Goal: Navigation & Orientation: Find specific page/section

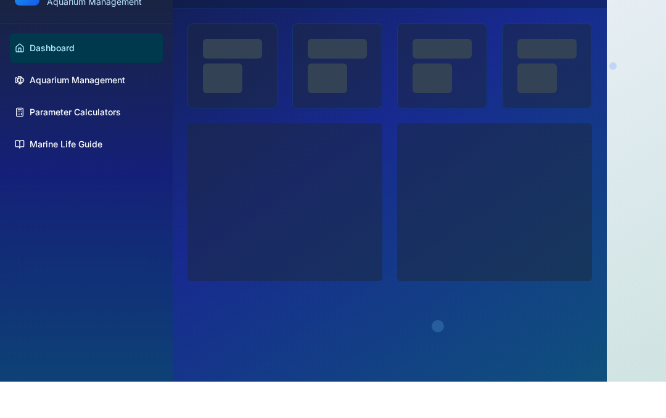
scroll to position [36, 0]
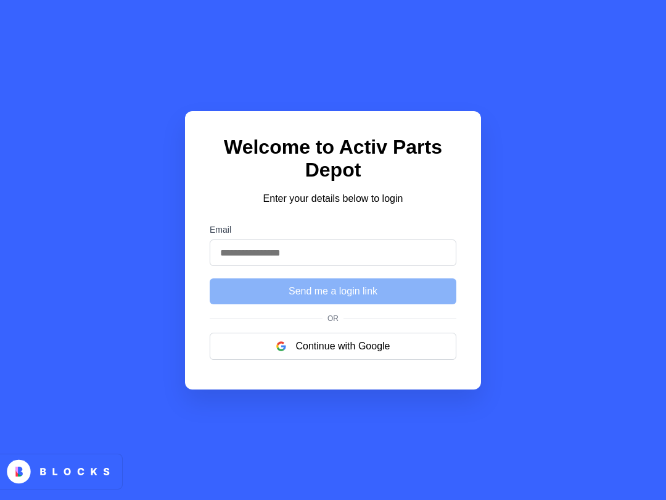
click at [315, 353] on button "Continue with Google" at bounding box center [333, 346] width 247 height 27
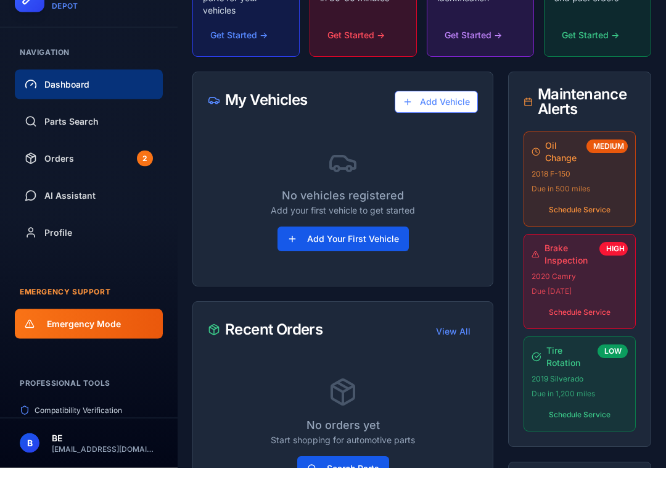
scroll to position [238, 0]
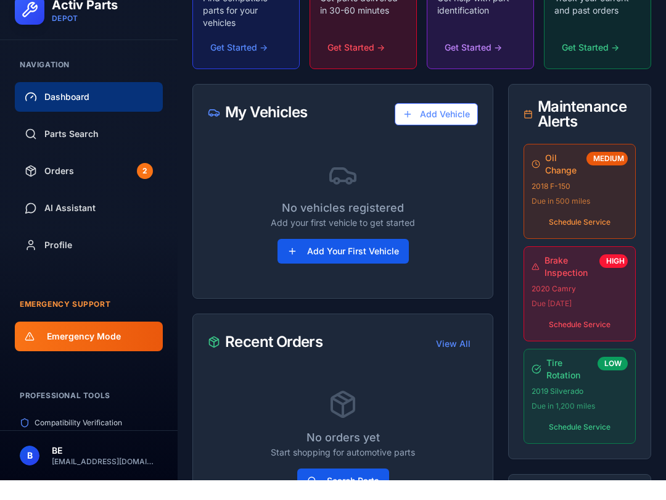
click at [48, 147] on span "Parts Search" at bounding box center [71, 153] width 54 height 12
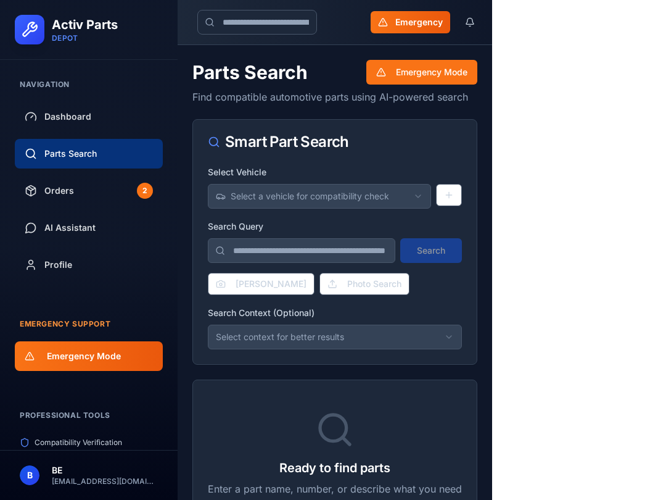
click at [267, 282] on button "VIN Scanner" at bounding box center [261, 284] width 107 height 22
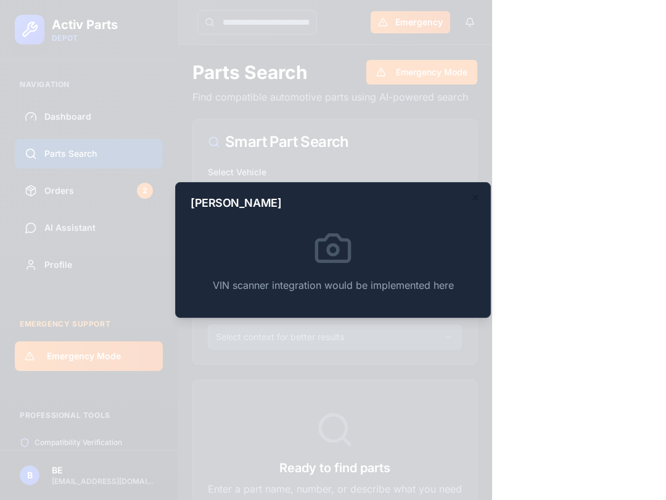
click at [478, 197] on icon "button" at bounding box center [476, 198] width 10 height 10
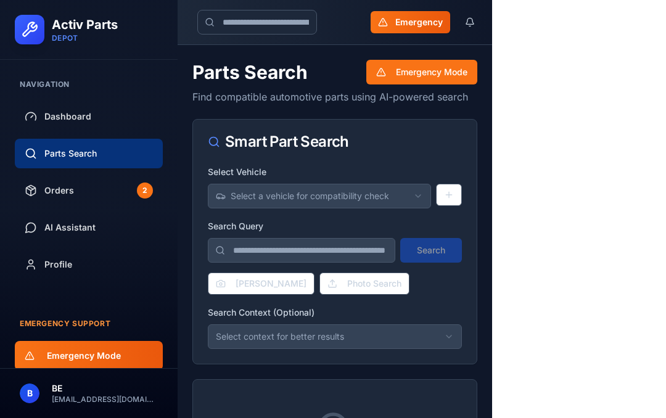
click at [47, 118] on span "Dashboard" at bounding box center [67, 116] width 47 height 12
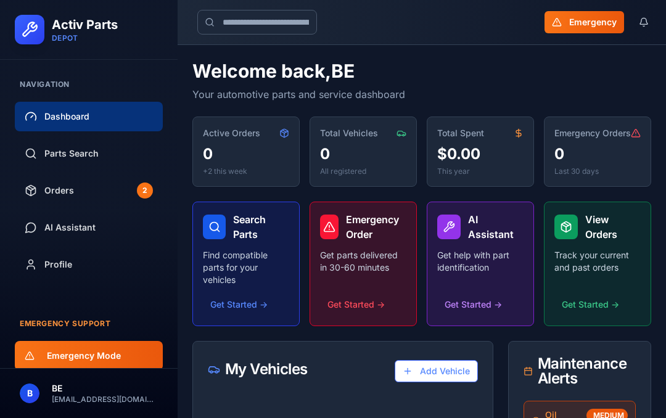
click at [49, 147] on link "Parts Search" at bounding box center [89, 154] width 148 height 30
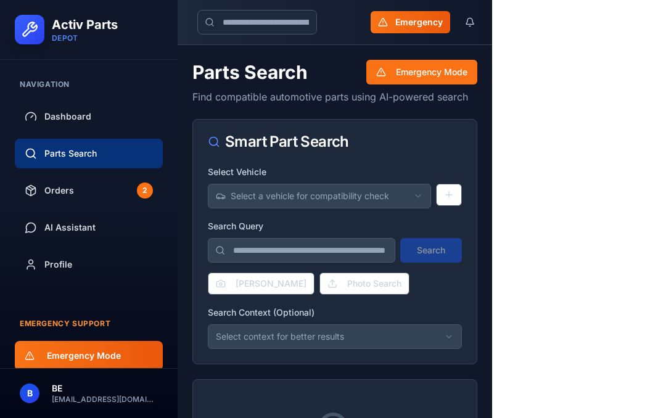
click at [230, 291] on button "[PERSON_NAME]" at bounding box center [261, 284] width 107 height 22
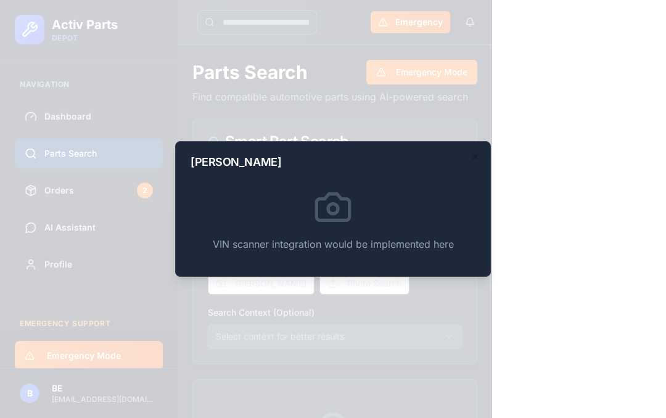
click at [218, 193] on div "VIN scanner integration would be implemented here" at bounding box center [333, 220] width 285 height 84
click at [209, 217] on div "VIN scanner integration would be implemented here" at bounding box center [333, 220] width 285 height 84
click at [323, 220] on icon at bounding box center [333, 207] width 33 height 27
click at [466, 157] on h2 "VIN Scanner" at bounding box center [333, 162] width 285 height 11
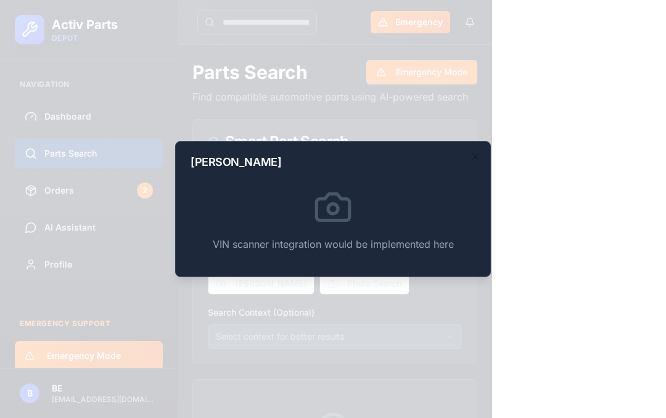
click at [476, 160] on icon "button" at bounding box center [476, 157] width 10 height 10
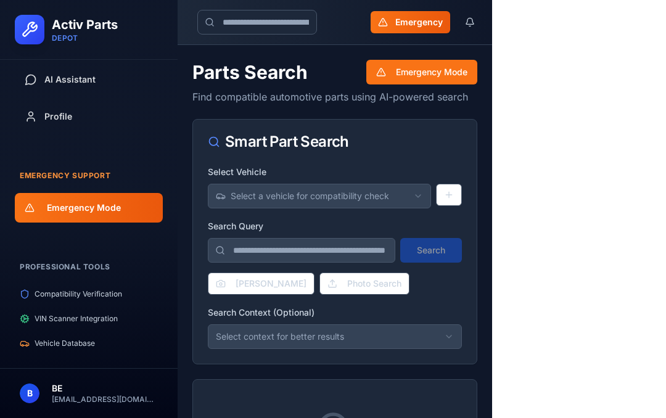
scroll to position [148, 0]
click at [49, 291] on span "Compatibility Verification" at bounding box center [79, 294] width 88 height 10
click at [39, 318] on span "VIN Scanner Integration" at bounding box center [76, 319] width 83 height 10
click at [36, 347] on span "Vehicle Database" at bounding box center [65, 344] width 60 height 10
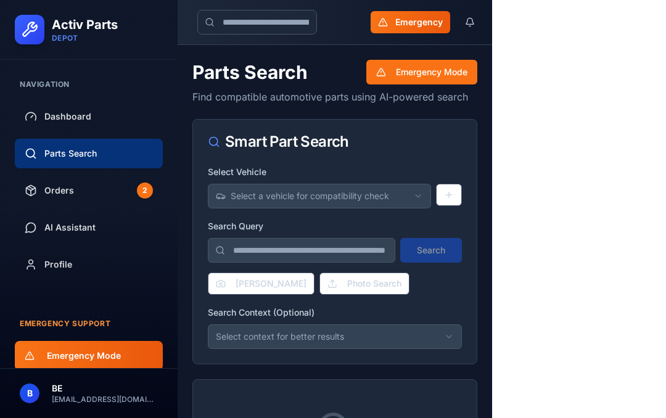
scroll to position [0, 0]
click at [449, 197] on button at bounding box center [449, 195] width 26 height 22
click at [445, 200] on button at bounding box center [449, 195] width 26 height 22
click at [412, 199] on button "Select a vehicle for compatibility check" at bounding box center [319, 196] width 223 height 25
click at [371, 229] on div "No vehicles registered" at bounding box center [320, 224] width 223 height 25
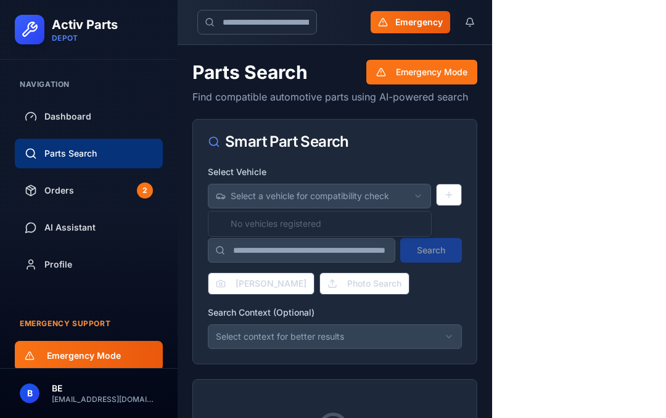
click at [396, 199] on html "Activ Parts DEPOT Navigation Dashboard Parts Search Orders 2 AI Assistant Profi…" at bounding box center [333, 281] width 666 height 563
click at [77, 120] on span "Dashboard" at bounding box center [67, 116] width 47 height 12
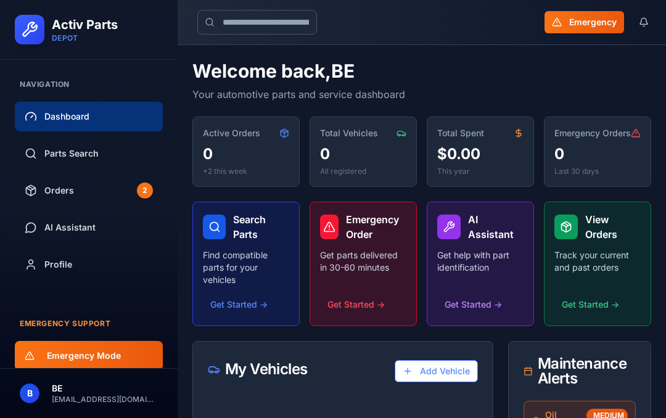
scroll to position [25, 0]
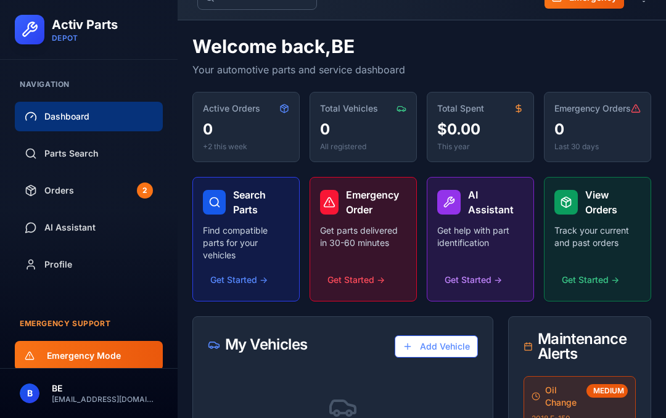
click at [478, 290] on button "Get Started →" at bounding box center [480, 280] width 86 height 22
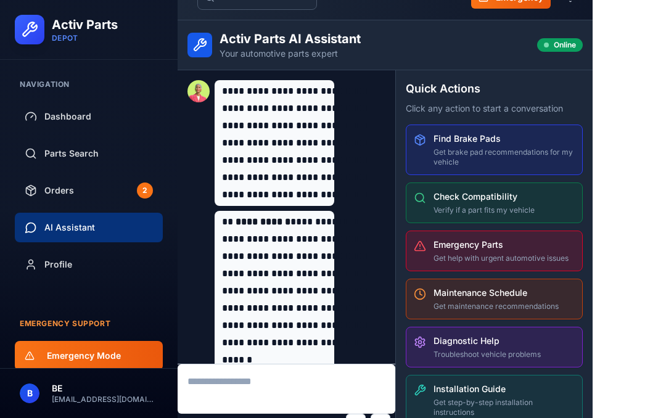
click at [575, 145] on div "Find Brake Pads Get brake pad recommendations for my vehicle" at bounding box center [504, 150] width 141 height 35
click at [575, 146] on div "Find Brake Pads Get brake pad recommendations for my vehicle" at bounding box center [504, 150] width 141 height 35
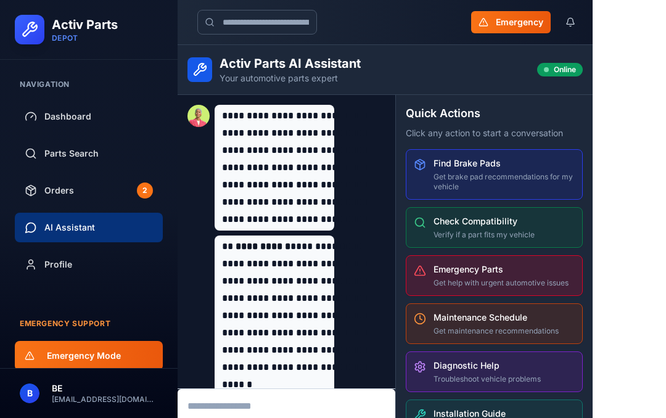
click at [575, 170] on div "Find Brake Pads Get brake pad recommendations for my vehicle" at bounding box center [504, 174] width 141 height 35
click at [575, 234] on p "Verify if a part fits my vehicle" at bounding box center [504, 235] width 141 height 10
click at [575, 271] on h4 "Emergency Parts" at bounding box center [504, 269] width 141 height 12
click at [575, 320] on h4 "Maintenance Schedule" at bounding box center [504, 318] width 141 height 12
click at [575, 367] on h4 "Diagnostic Help" at bounding box center [504, 366] width 141 height 12
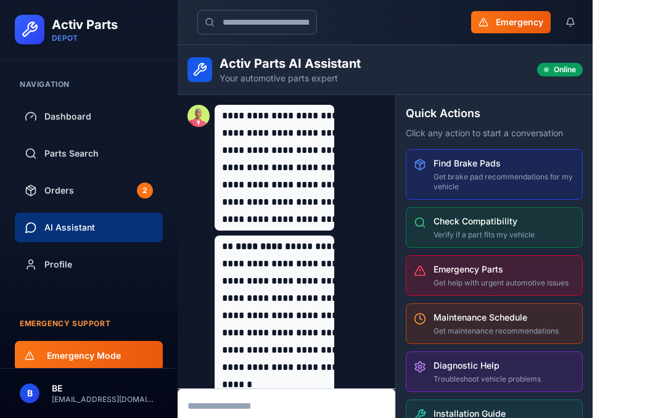
click at [575, 326] on div "Maintenance Schedule Get maintenance recommendations" at bounding box center [504, 324] width 141 height 25
click at [575, 274] on h4 "Emergency Parts" at bounding box center [504, 269] width 141 height 12
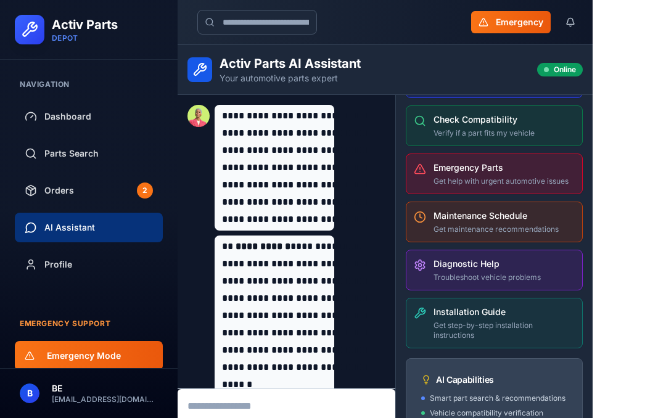
scroll to position [106, 0]
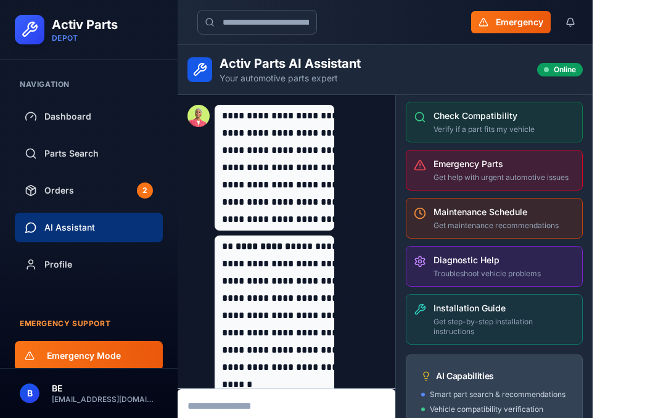
click at [83, 126] on link "Dashboard" at bounding box center [89, 117] width 148 height 30
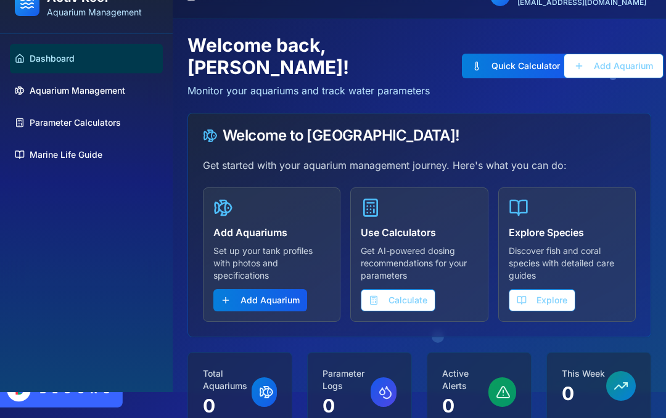
scroll to position [25, 0]
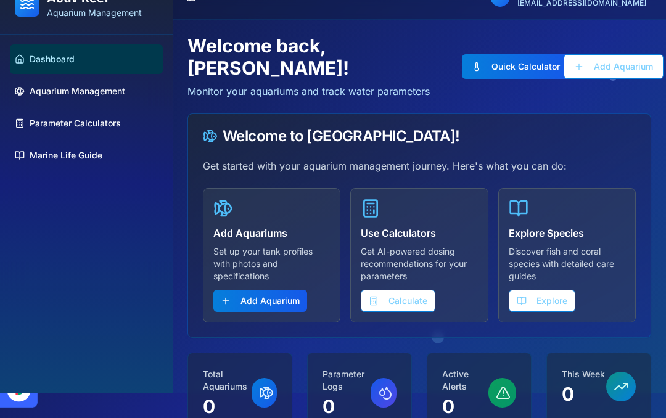
click at [555, 290] on button "Explore" at bounding box center [542, 301] width 67 height 22
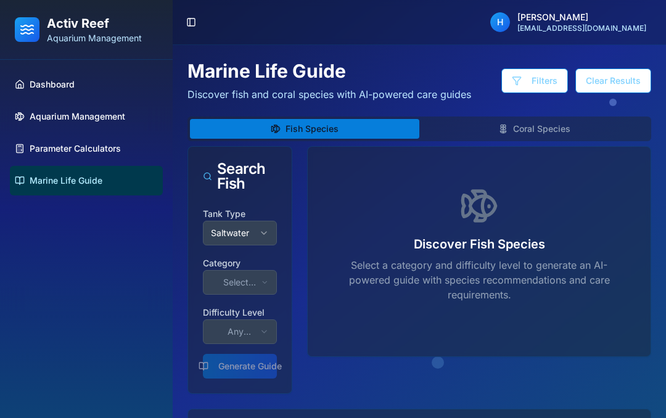
click at [260, 238] on button "Saltwater" at bounding box center [240, 233] width 74 height 25
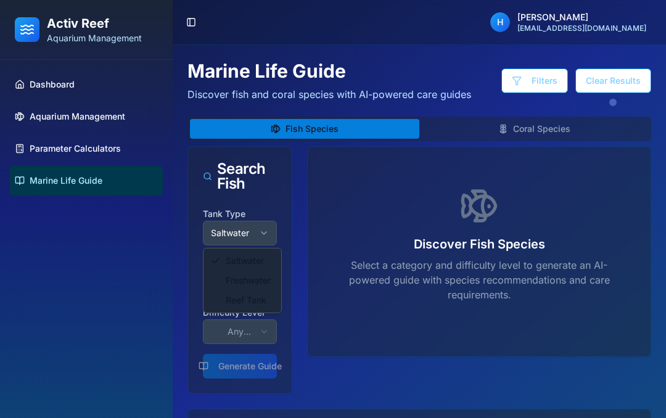
click at [259, 236] on html "Activ Reef Aquarium Management Dashboard Aquarium Management Parameter Calculat…" at bounding box center [333, 276] width 666 height 553
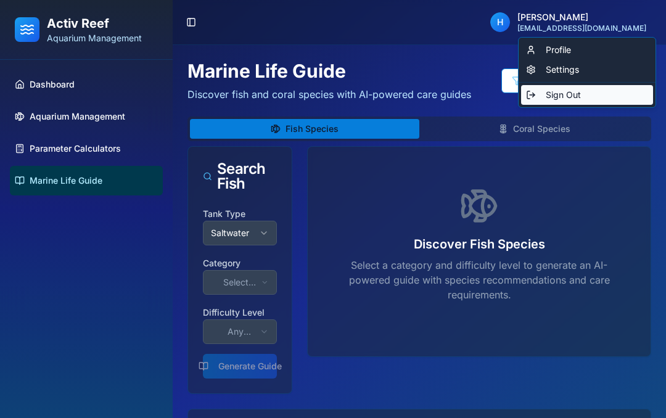
click at [566, 100] on div "Sign Out" at bounding box center [587, 95] width 132 height 20
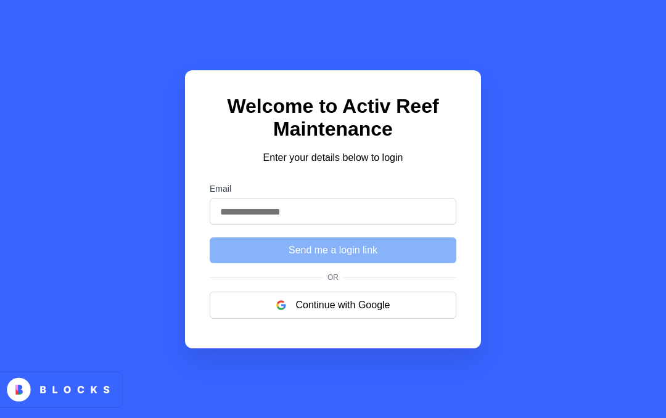
click at [334, 319] on button "Continue with Google" at bounding box center [333, 305] width 247 height 27
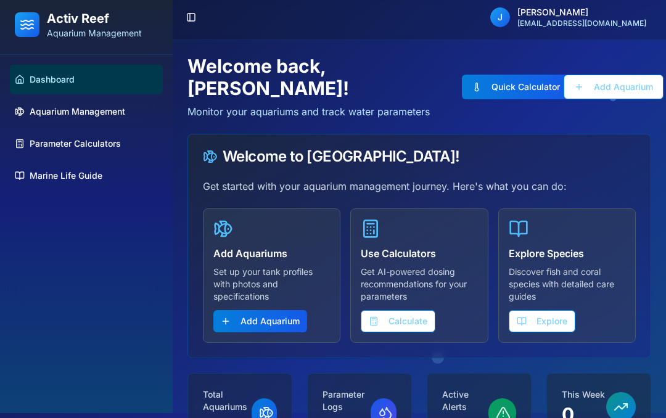
scroll to position [4, 0]
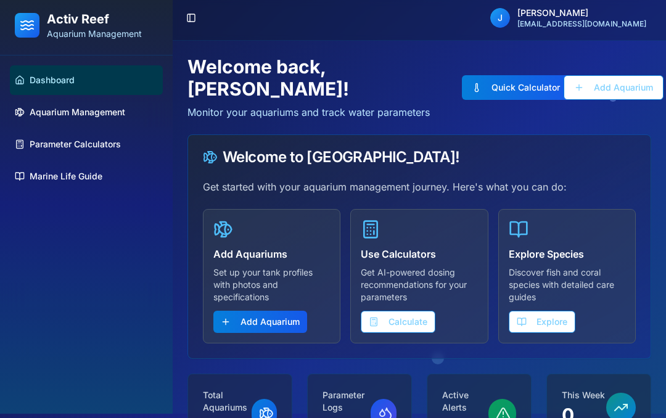
click at [91, 157] on link "Parameter Calculators" at bounding box center [86, 145] width 153 height 30
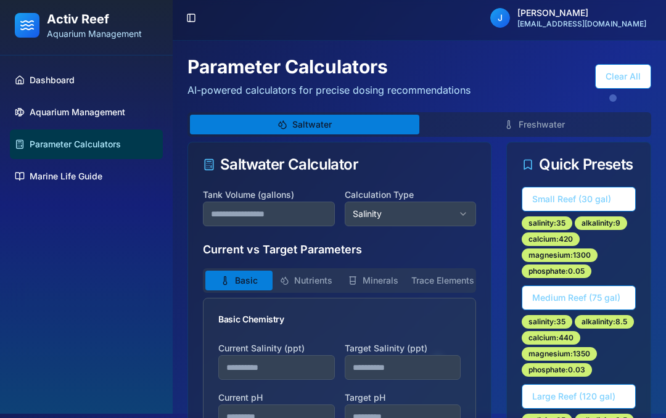
click at [92, 180] on span "Marine Life Guide" at bounding box center [66, 176] width 73 height 12
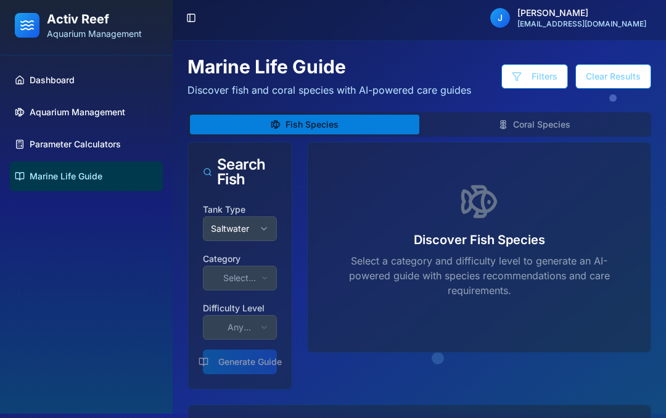
click at [113, 150] on link "Parameter Calculators" at bounding box center [86, 145] width 153 height 30
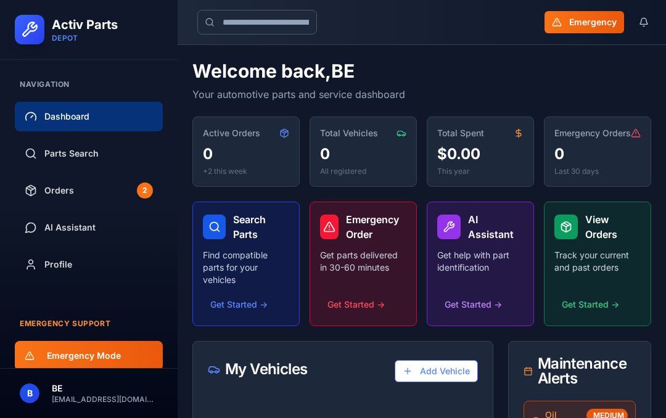
click at [84, 154] on span "Parts Search" at bounding box center [71, 153] width 54 height 12
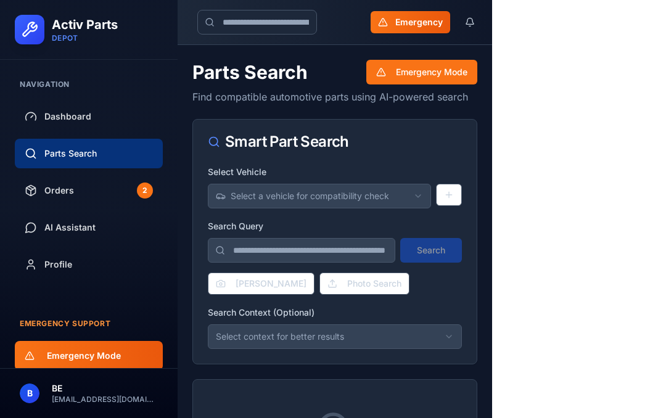
click at [265, 283] on button "[PERSON_NAME]" at bounding box center [261, 284] width 107 height 22
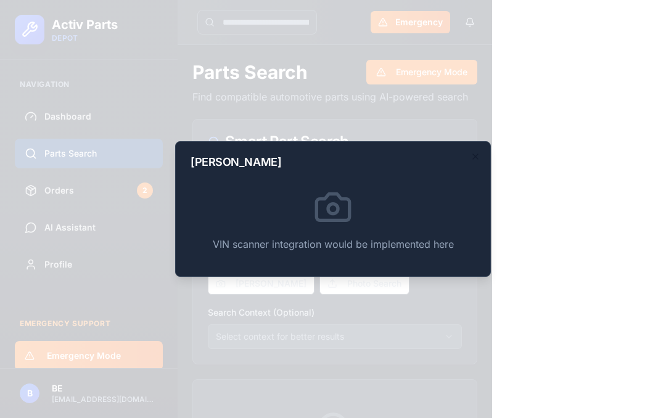
click at [476, 162] on icon "button" at bounding box center [476, 157] width 10 height 10
